Goal: Transaction & Acquisition: Purchase product/service

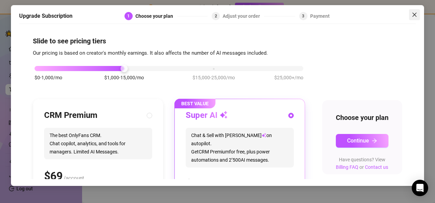
click at [413, 18] on button "Close" at bounding box center [414, 14] width 11 height 11
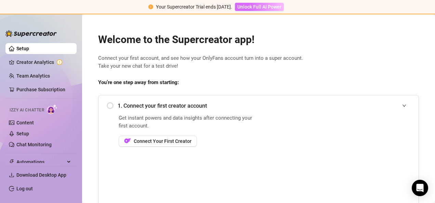
click at [266, 7] on span "Unlock Full AI Power" at bounding box center [260, 6] width 44 height 5
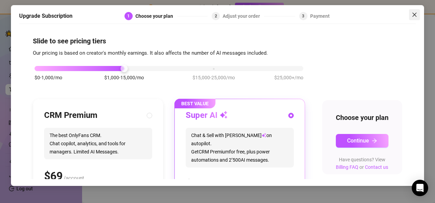
click at [418, 14] on span "Close" at bounding box center [414, 14] width 11 height 5
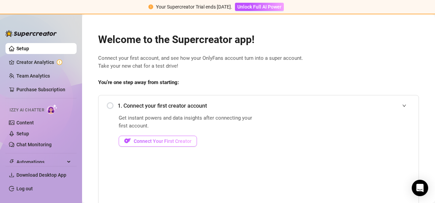
click at [145, 139] on span "Connect Your First Creator" at bounding box center [163, 141] width 58 height 5
click at [147, 141] on span "Connect Your First Creator" at bounding box center [163, 141] width 58 height 5
click at [178, 143] on span "Connect Your First Creator" at bounding box center [163, 141] width 58 height 5
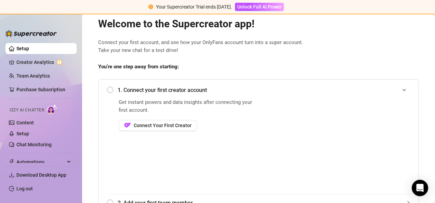
scroll to position [14, 0]
